Goal: Task Accomplishment & Management: Manage account settings

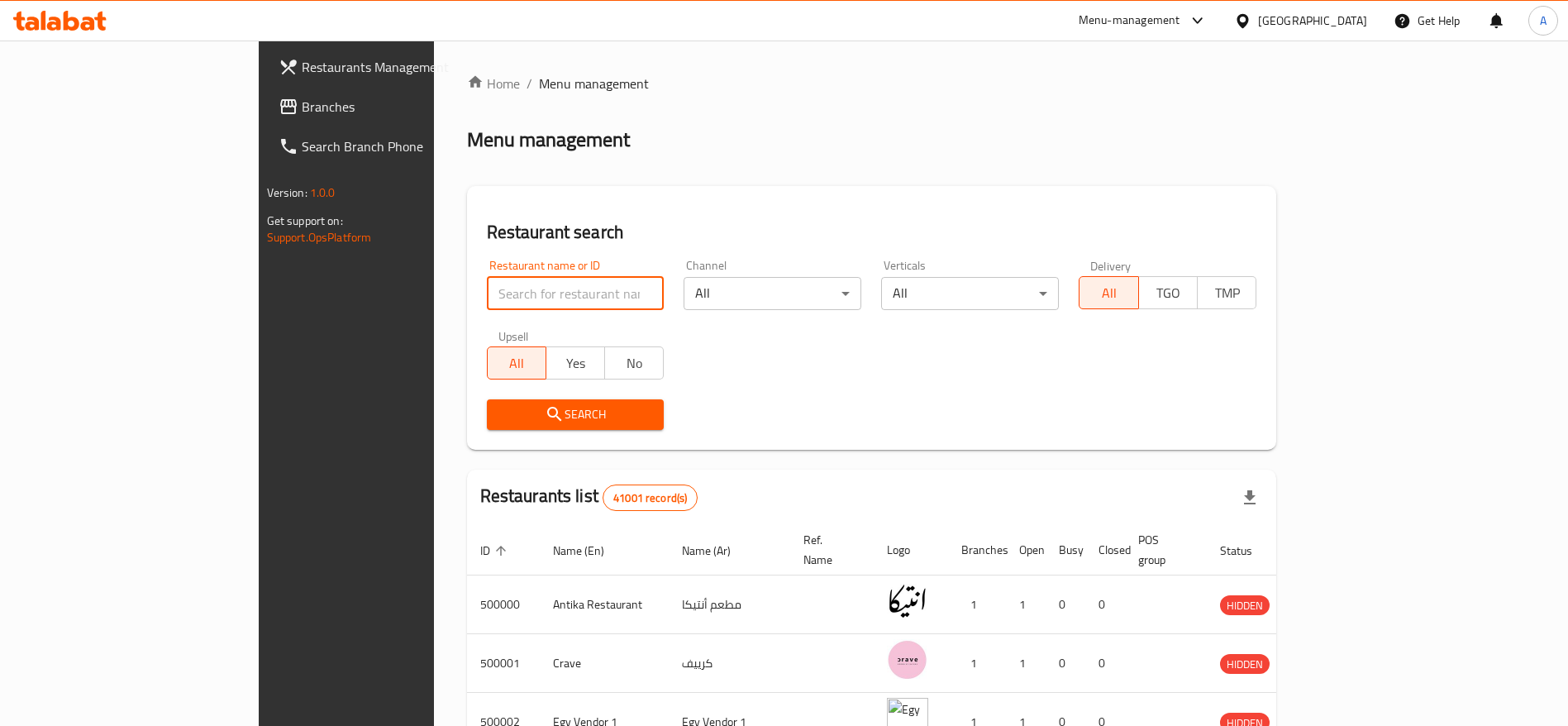
click at [486, 290] on input "search" at bounding box center [575, 293] width 177 height 33
type input "g"
paste input "702281"
type input "702281"
click button "Search" at bounding box center [575, 414] width 177 height 31
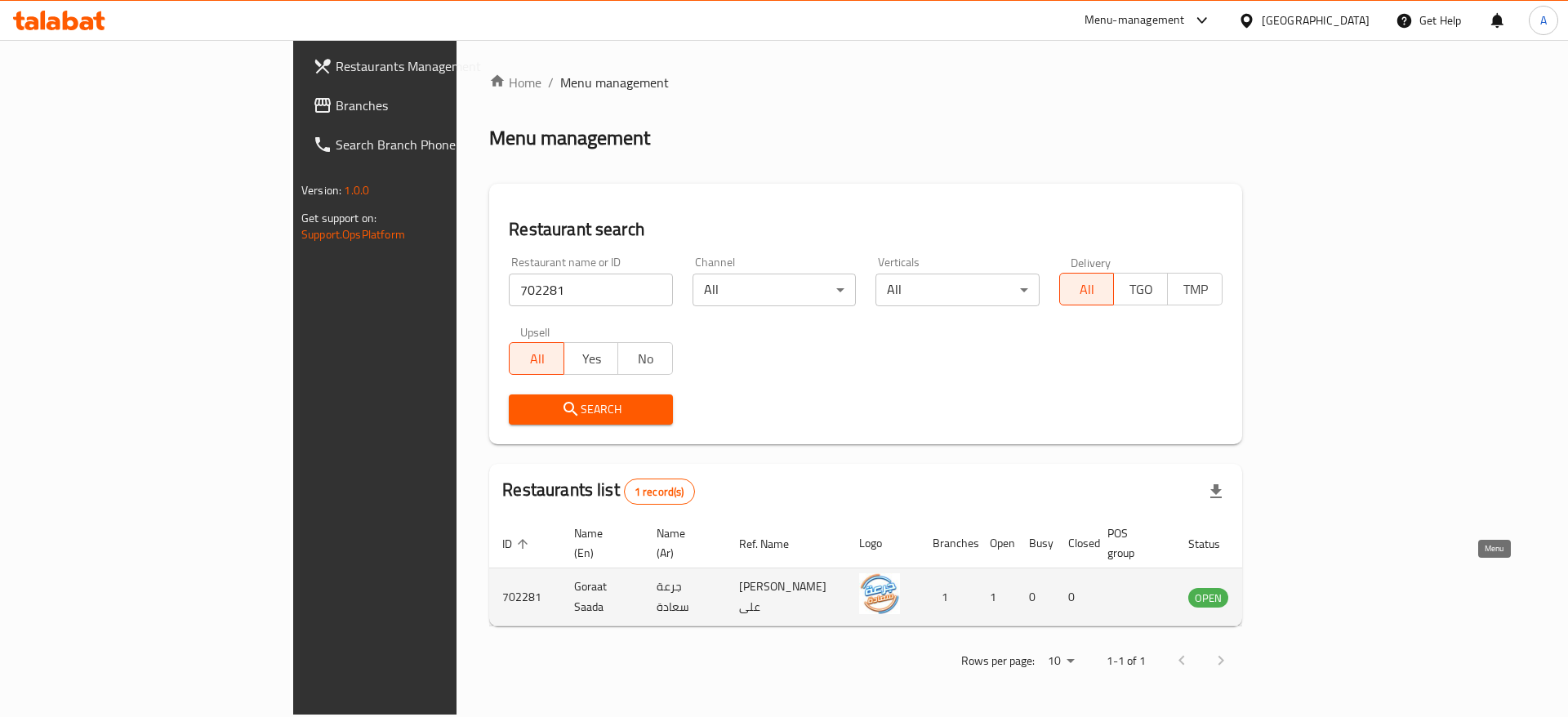
click at [1293, 591] on icon "enhanced table" at bounding box center [1284, 598] width 18 height 14
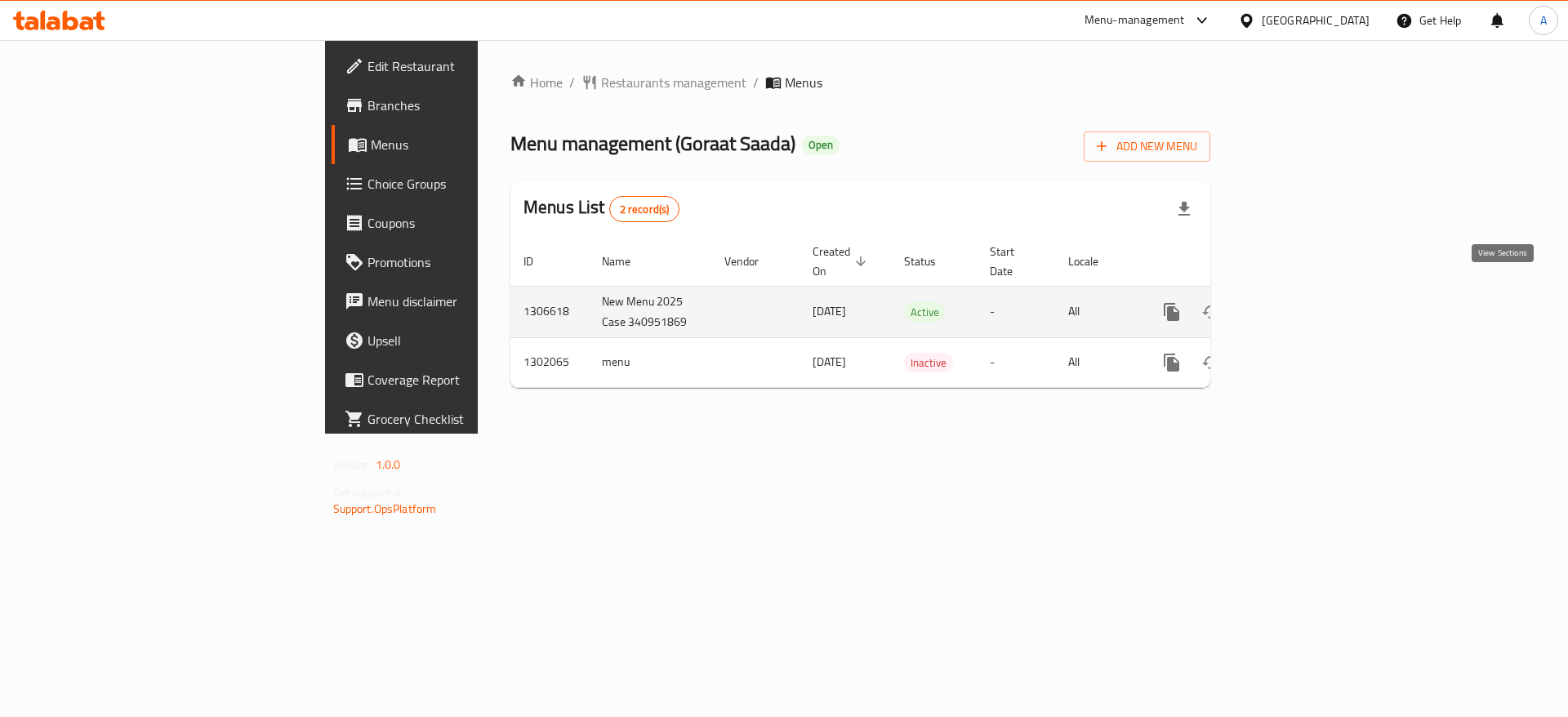
click at [1297, 304] on icon "enhanced table" at bounding box center [1289, 312] width 15 height 15
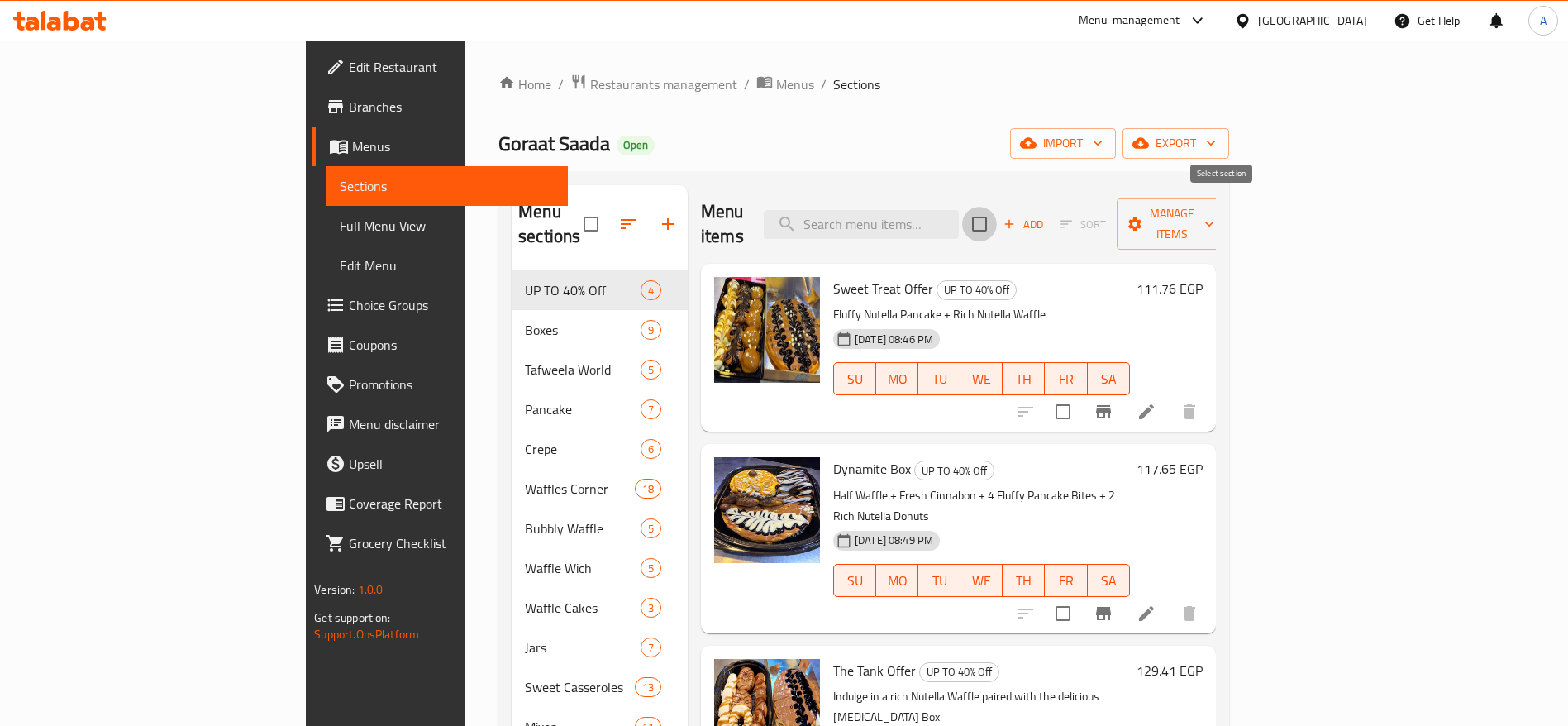
click at [997, 216] on input "checkbox" at bounding box center [979, 223] width 35 height 35
checkbox input "true"
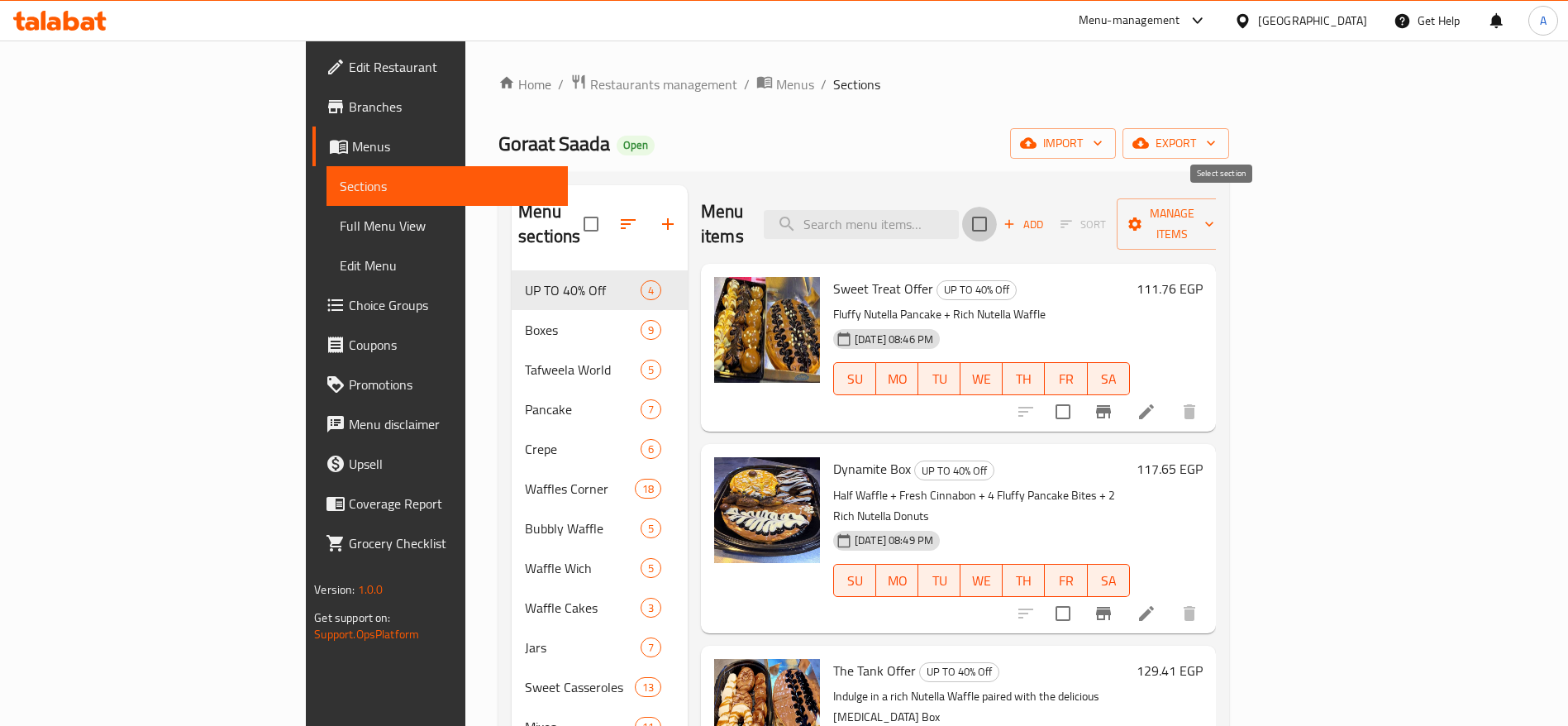
checkbox input "true"
click at [1214, 215] on span "Manage items" at bounding box center [1172, 223] width 84 height 42
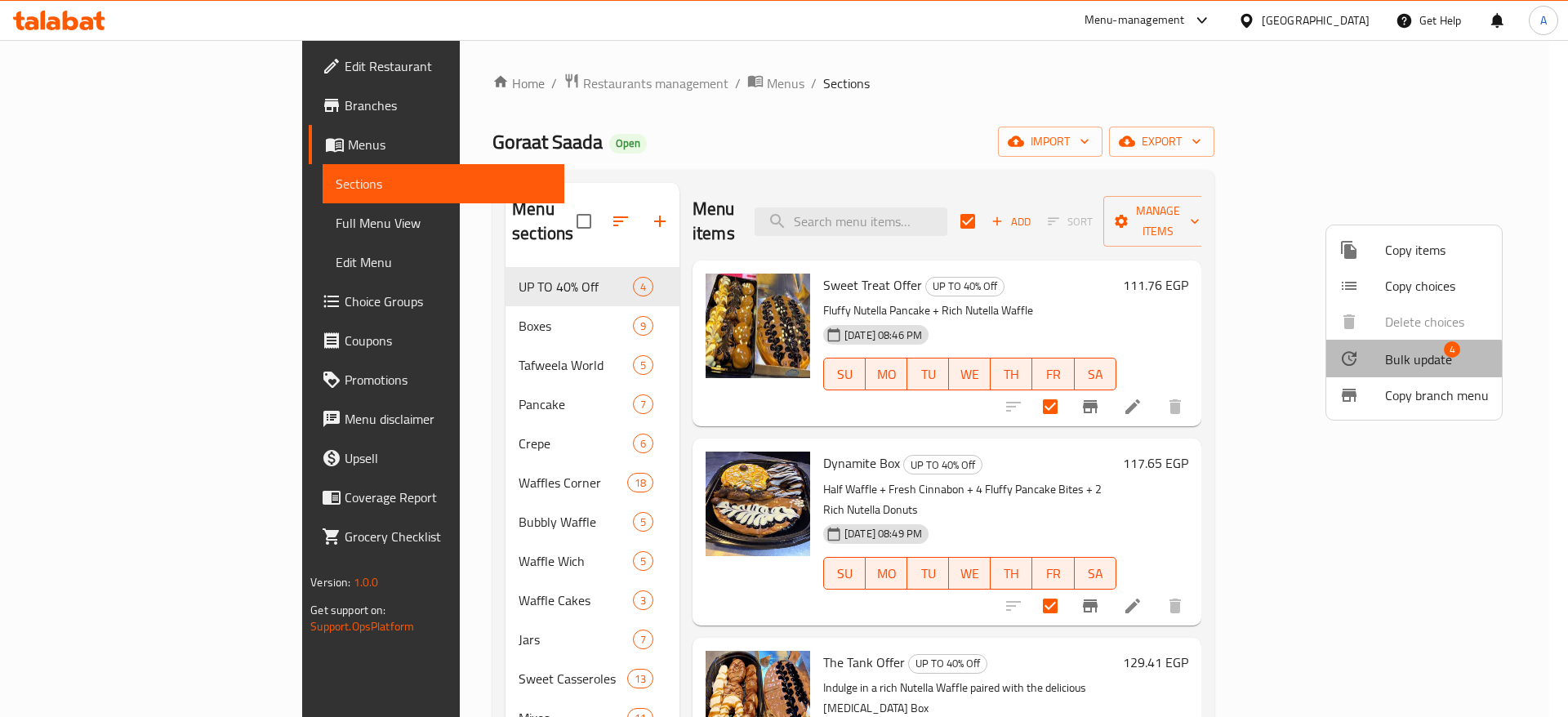
click at [1409, 359] on span "Bulk update" at bounding box center [1419, 359] width 67 height 19
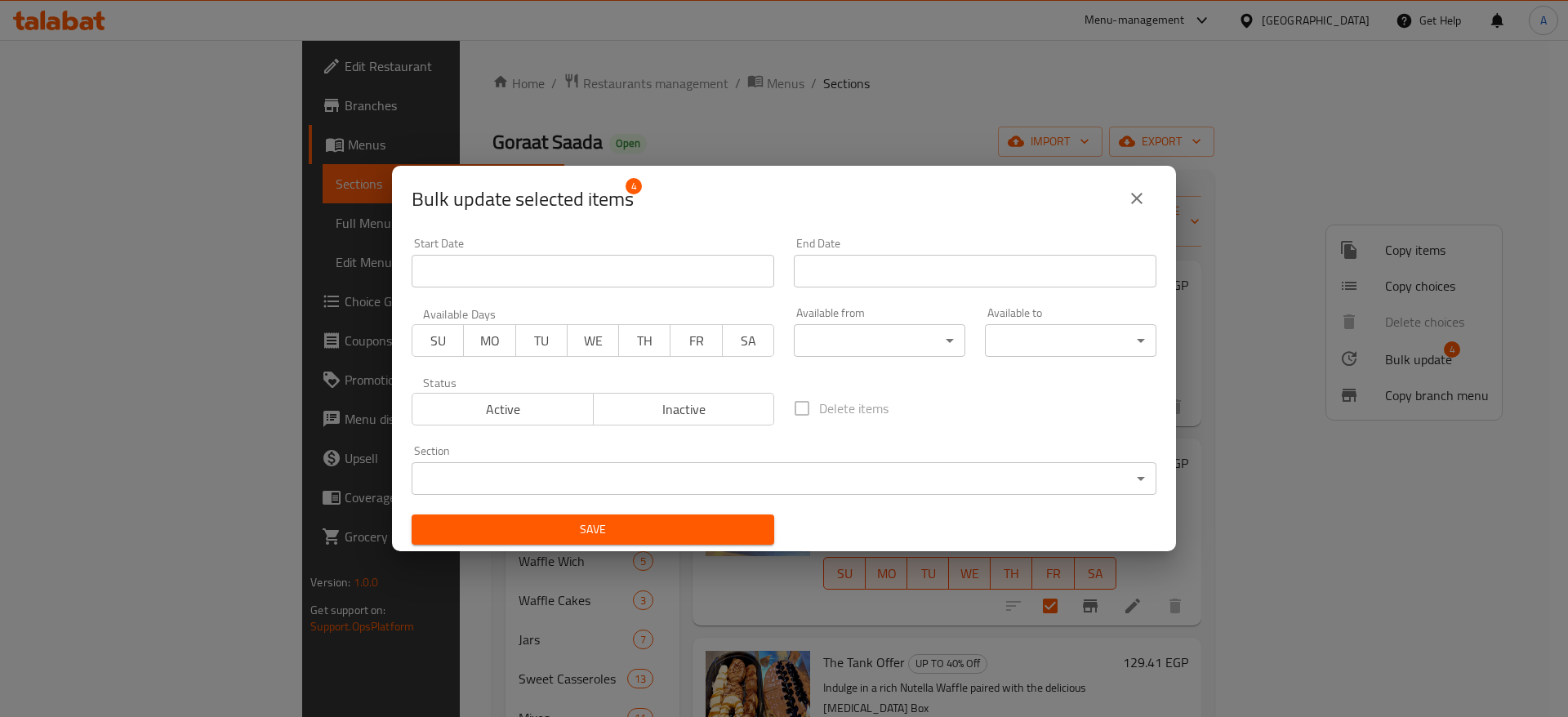
click at [718, 413] on span "Inactive" at bounding box center [684, 409] width 169 height 23
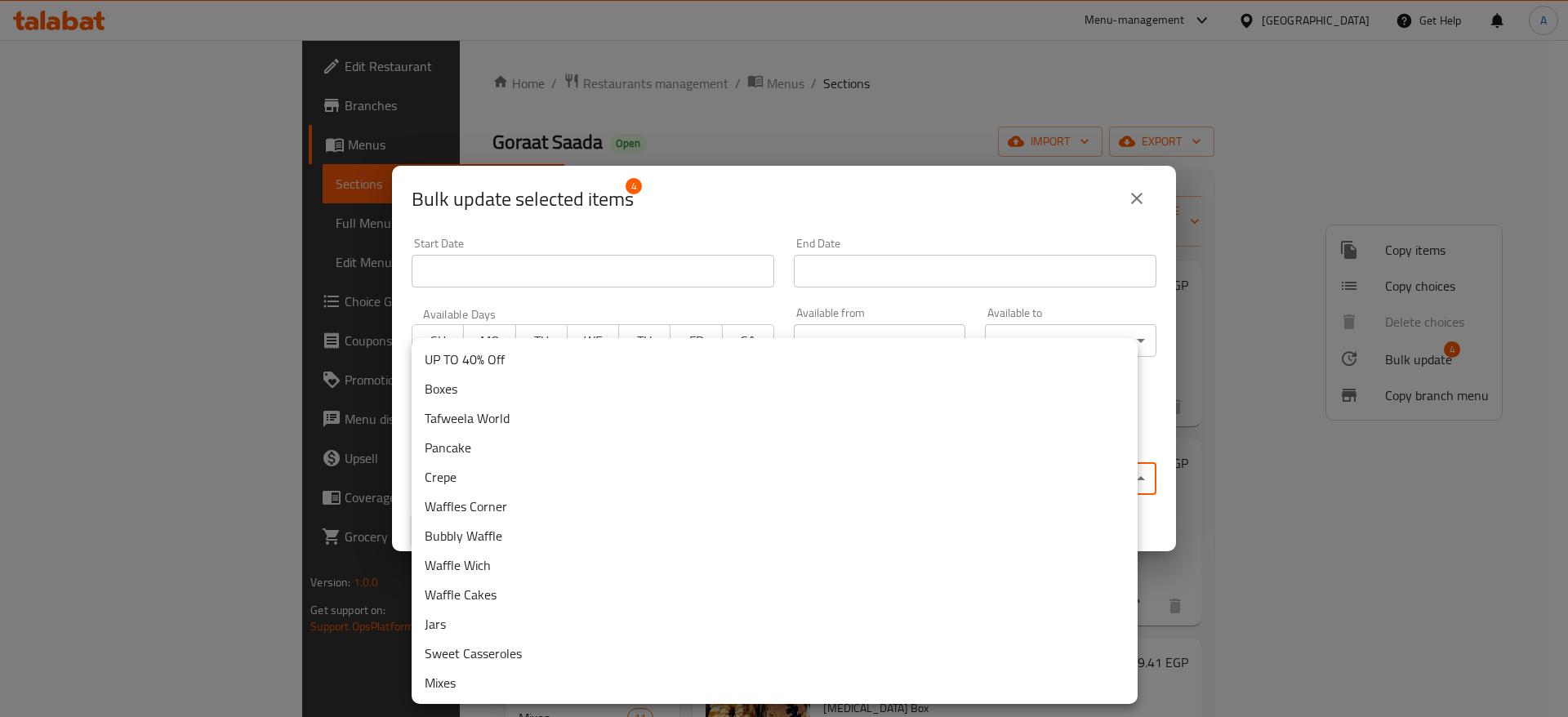
click at [1109, 475] on body "​ Menu-management [GEOGRAPHIC_DATA] Get Help A Edit Restaurant Branches Menus S…" at bounding box center [784, 378] width 1568 height 677
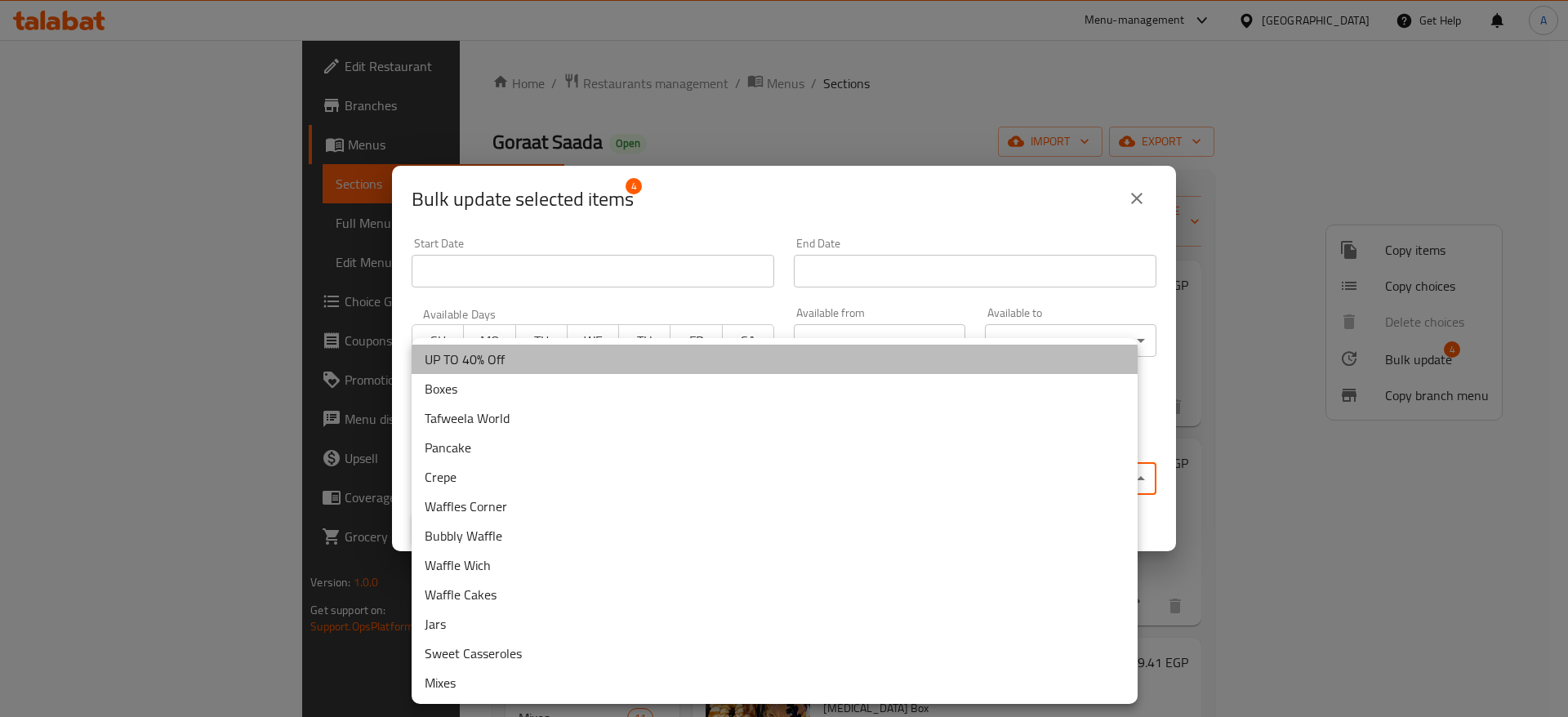
click at [729, 359] on li "UP TO 40% Off" at bounding box center [774, 359] width 726 height 29
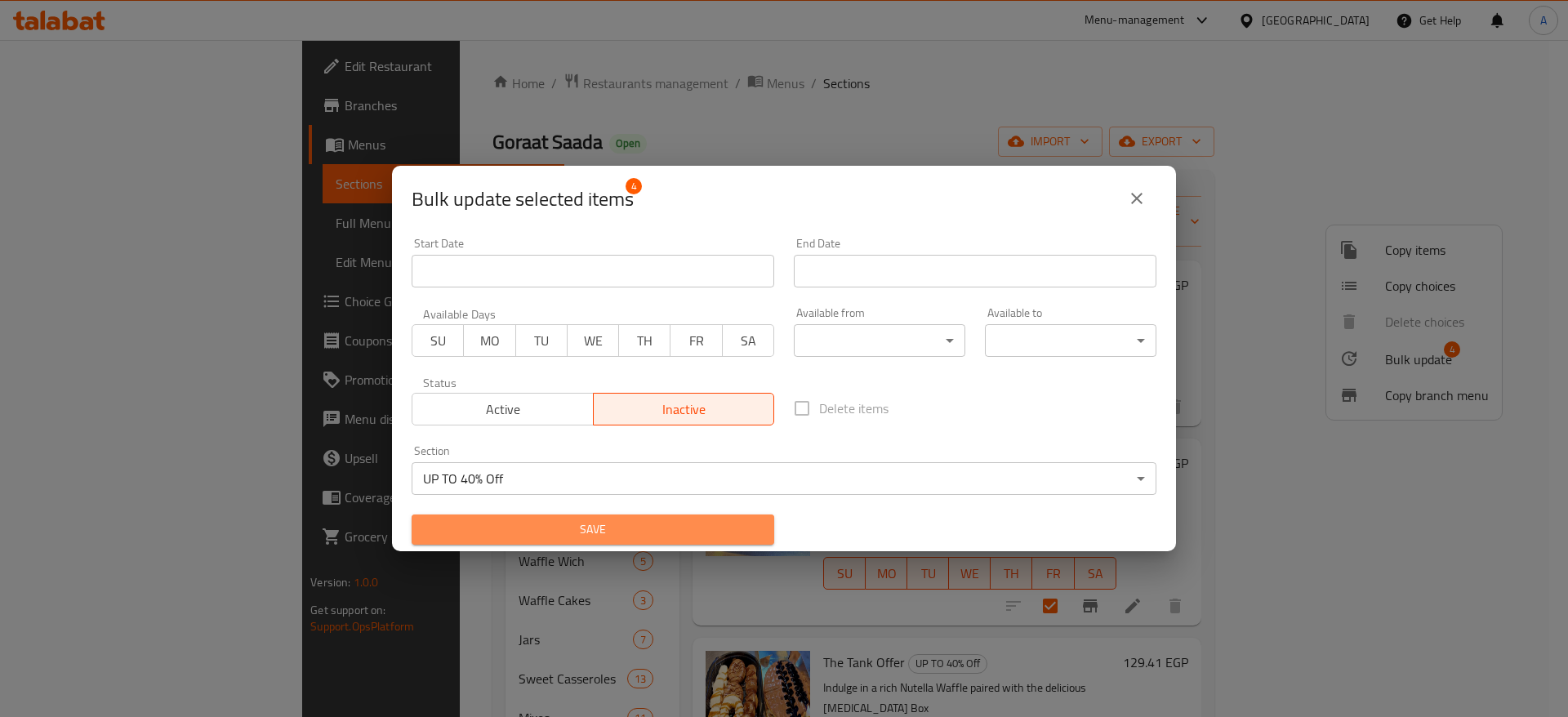
click at [685, 535] on span "Save" at bounding box center [592, 529] width 336 height 20
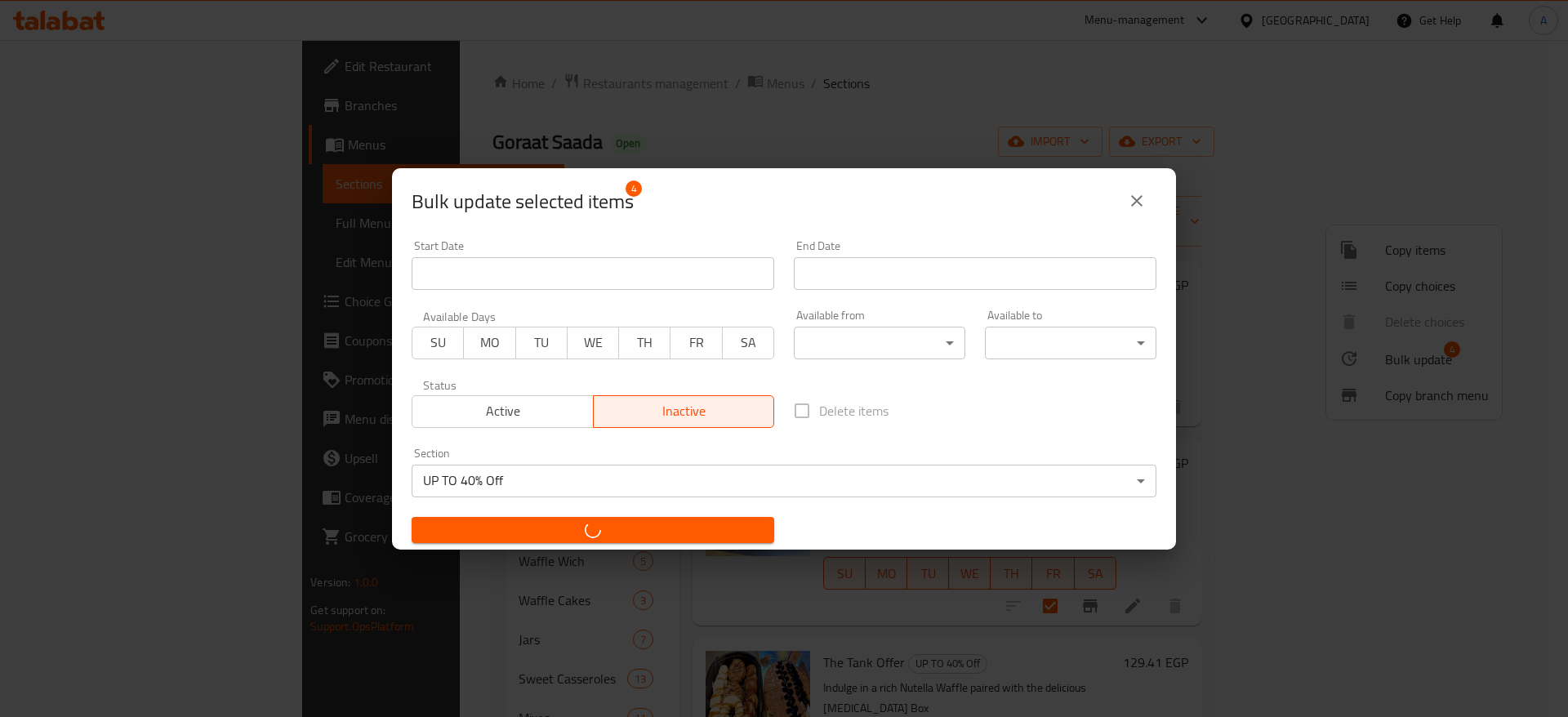
checkbox input "false"
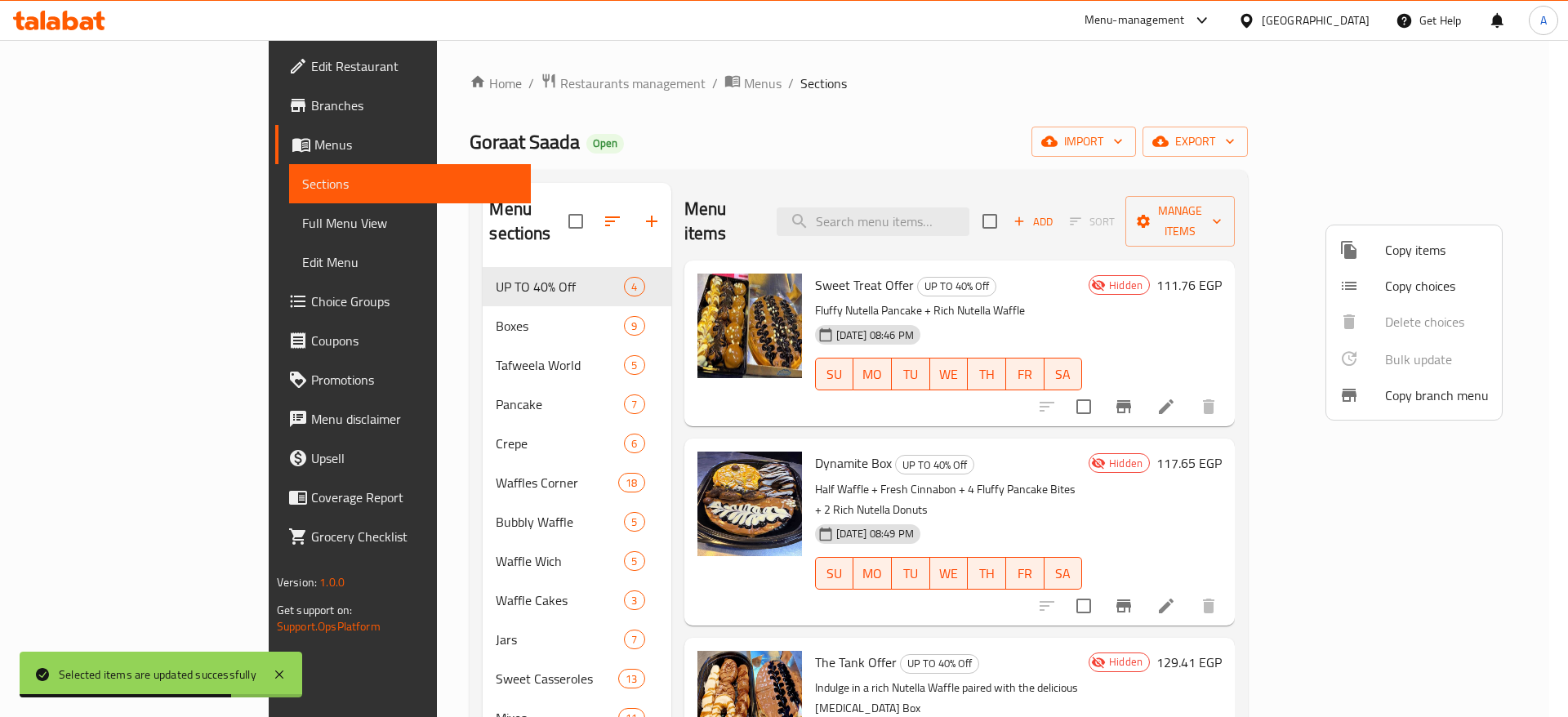
click at [1048, 107] on div at bounding box center [784, 358] width 1568 height 717
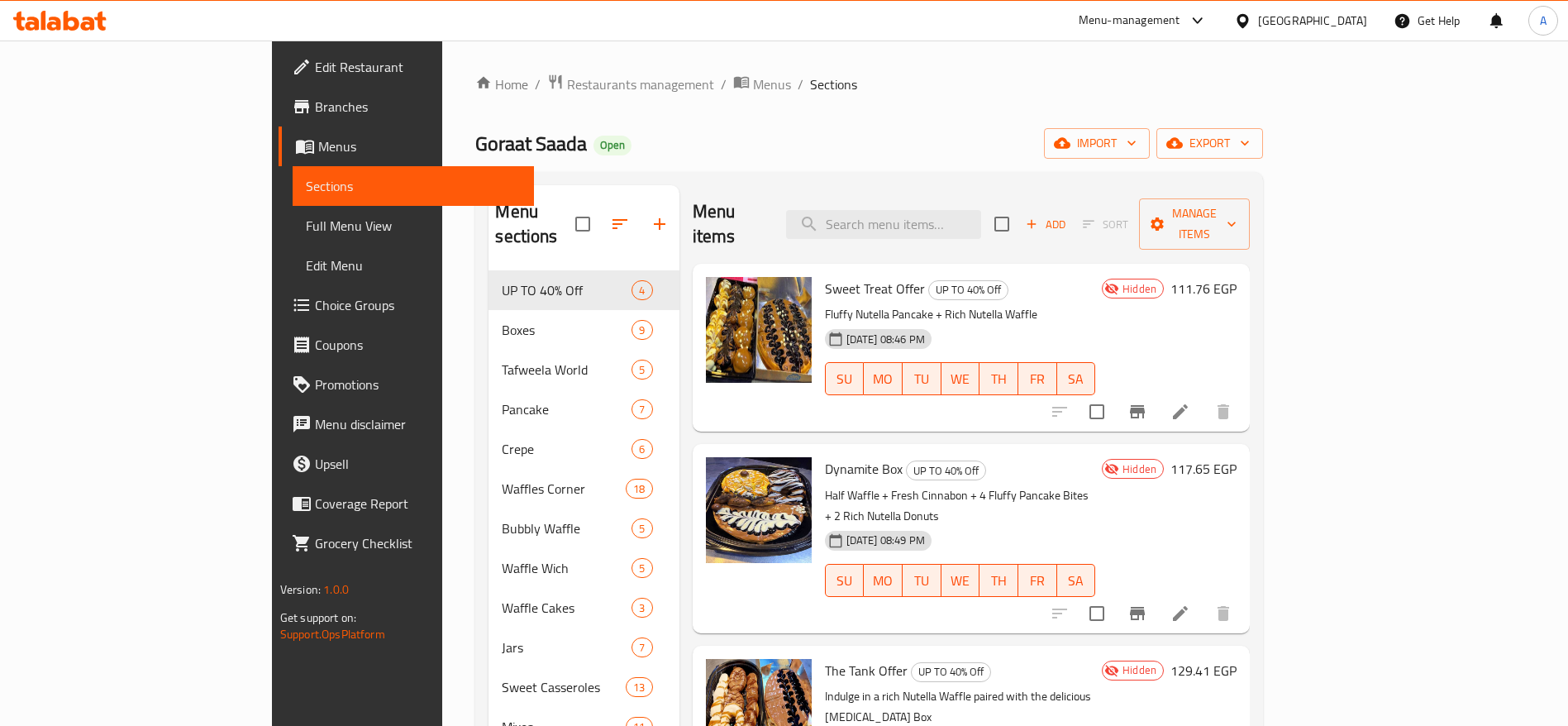
click at [112, 26] on div at bounding box center [59, 20] width 120 height 33
click at [87, 24] on icon at bounding box center [87, 23] width 14 height 14
